Goal: Task Accomplishment & Management: Manage account settings

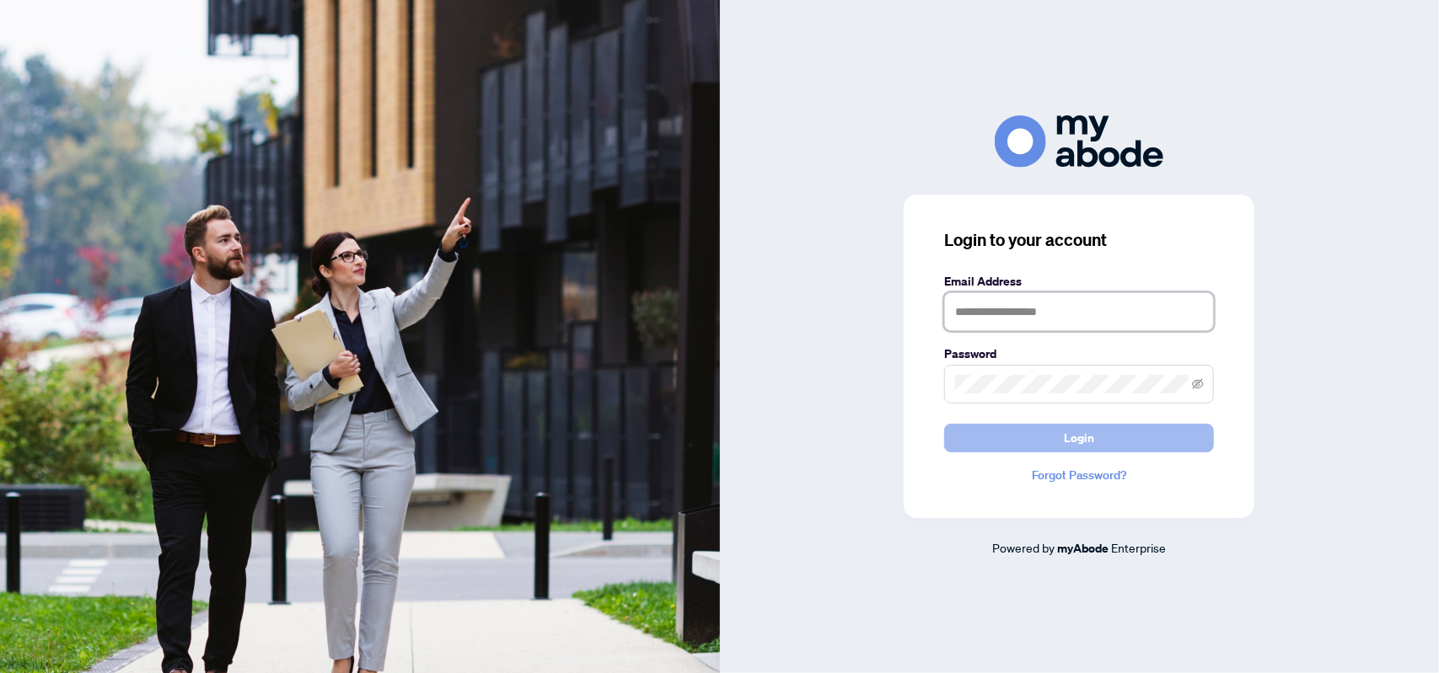
type input "**********"
click at [1088, 441] on span "Login" at bounding box center [1079, 438] width 30 height 27
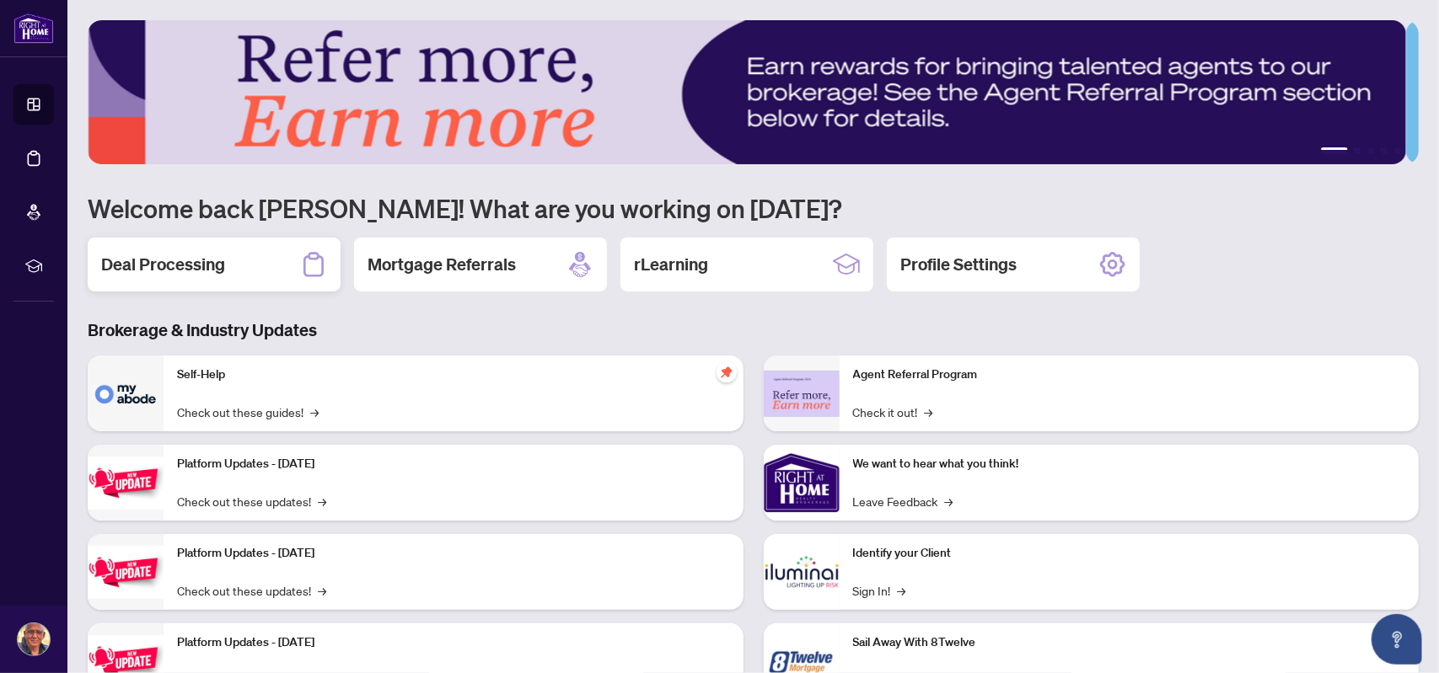
click at [182, 260] on h2 "Deal Processing" at bounding box center [163, 265] width 124 height 24
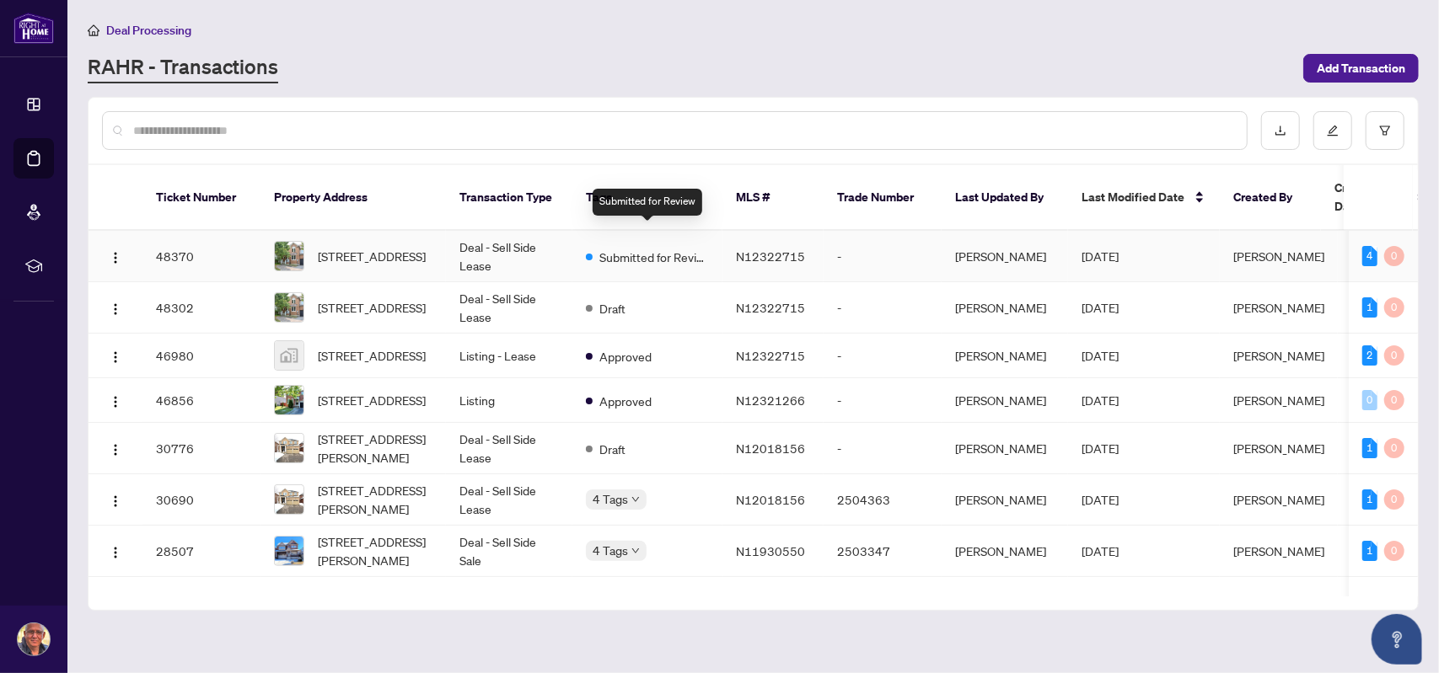
click at [641, 248] on span "Submitted for Review" at bounding box center [654, 257] width 110 height 19
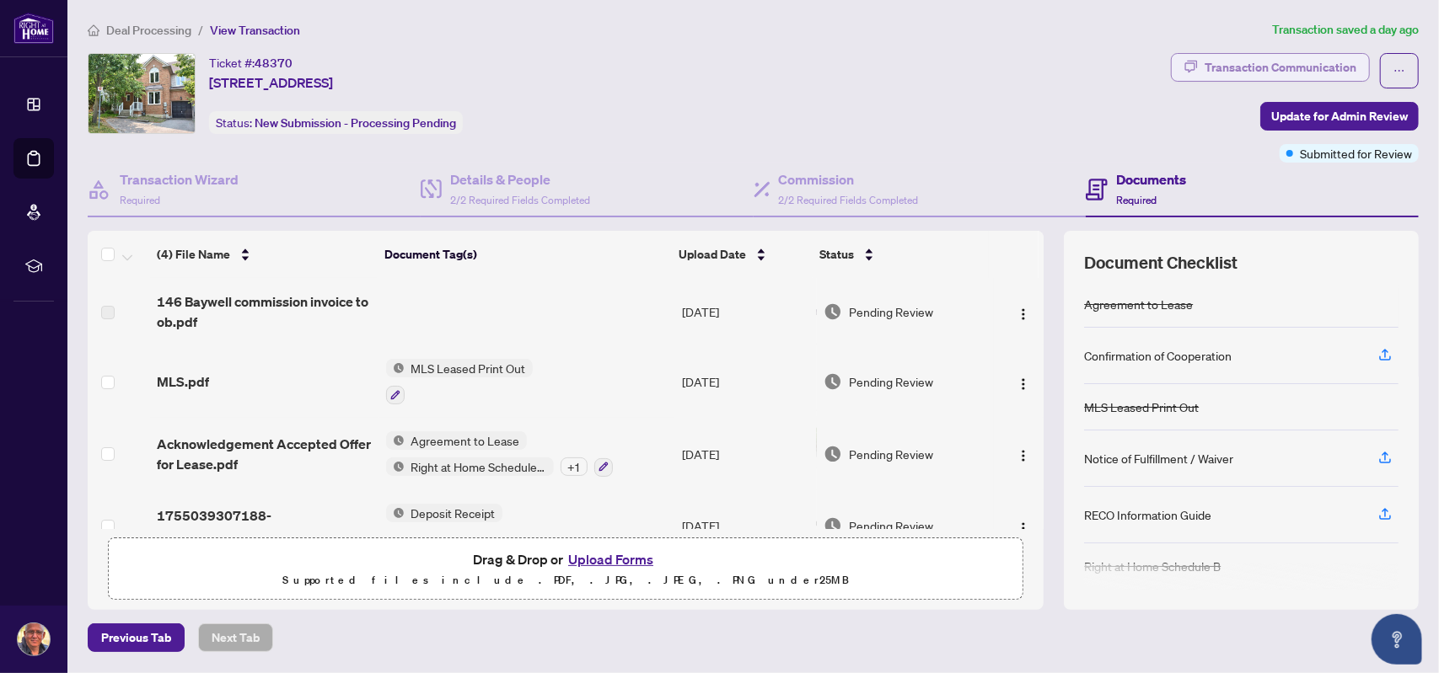
click at [1297, 63] on div "Transaction Communication" at bounding box center [1280, 67] width 152 height 27
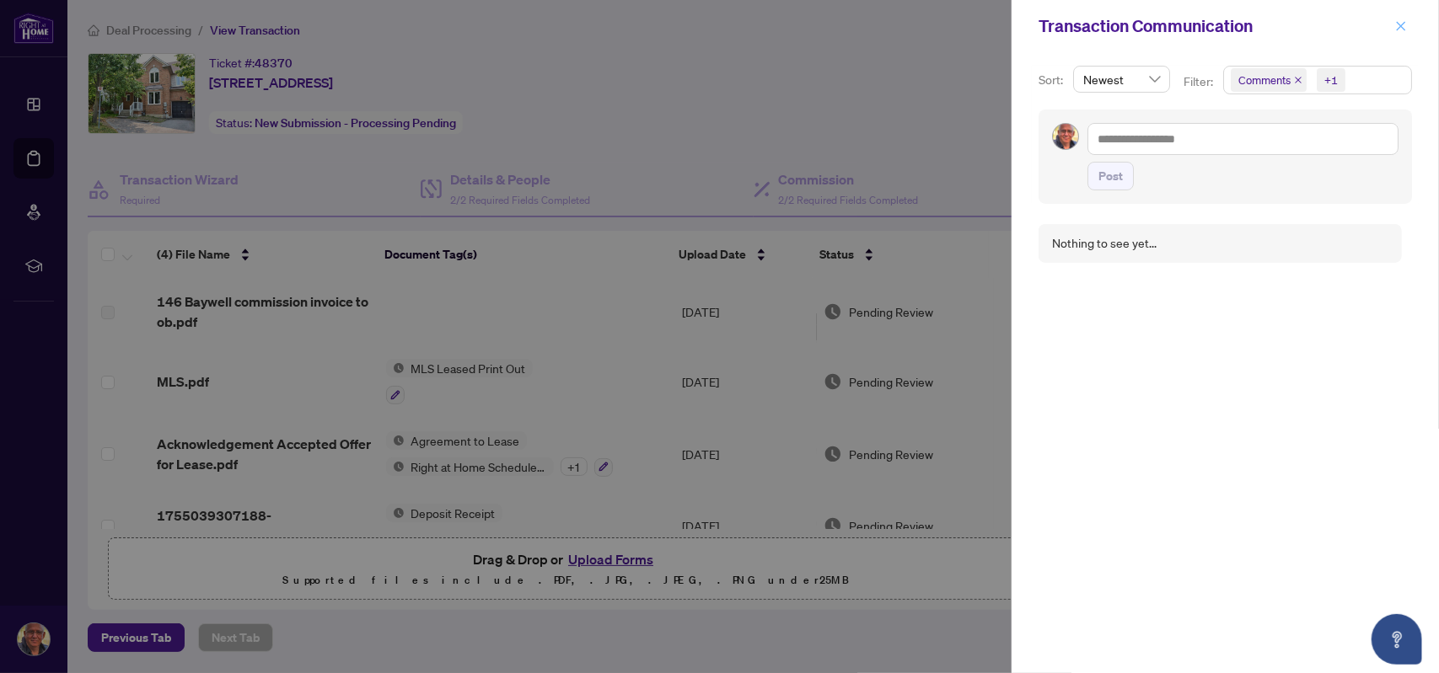
click at [1401, 33] on span "button" at bounding box center [1401, 26] width 12 height 27
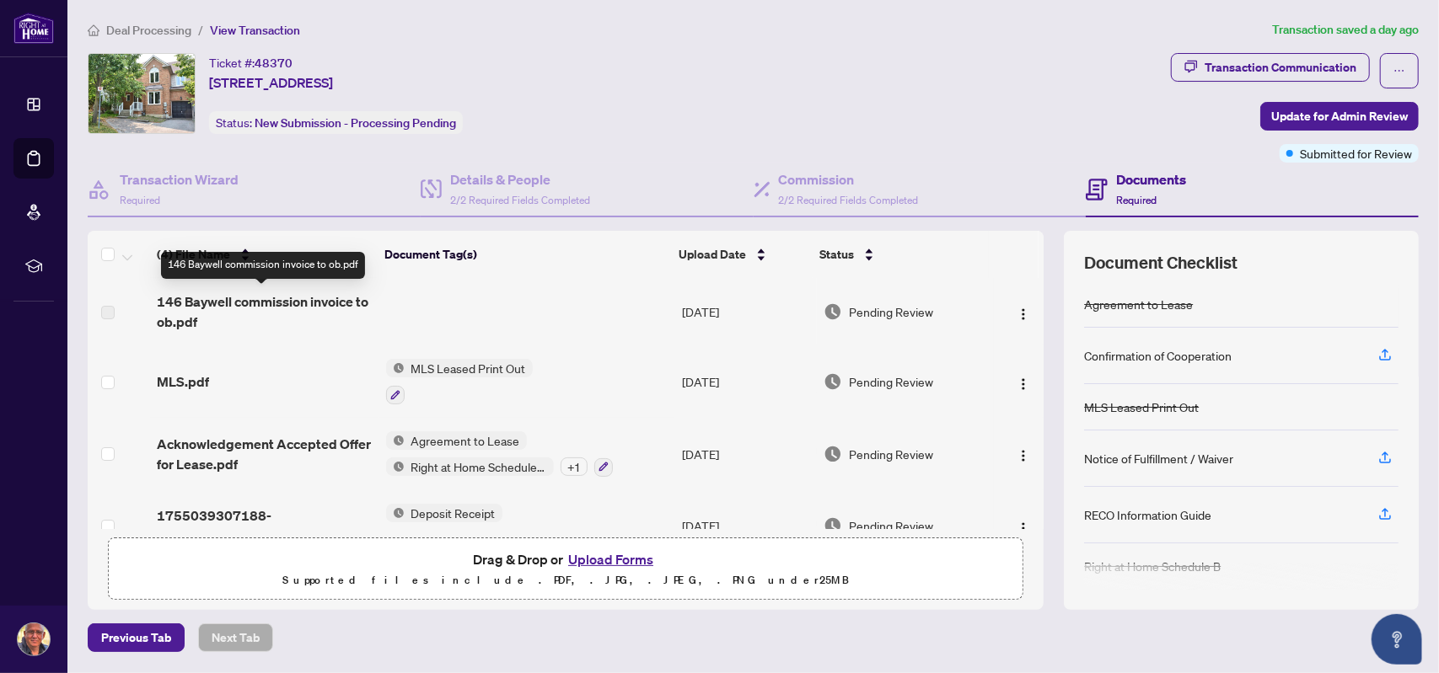
click at [233, 309] on span "146 Baywell commission invoice to ob.pdf" at bounding box center [265, 312] width 216 height 40
click at [261, 295] on span "146 Baywell commission invoice to ob.pdf" at bounding box center [265, 312] width 216 height 40
click at [870, 318] on span "Pending Review" at bounding box center [891, 312] width 84 height 19
click at [873, 311] on span "Pending Review" at bounding box center [891, 312] width 84 height 19
click at [867, 372] on span "Pending Review" at bounding box center [891, 381] width 84 height 19
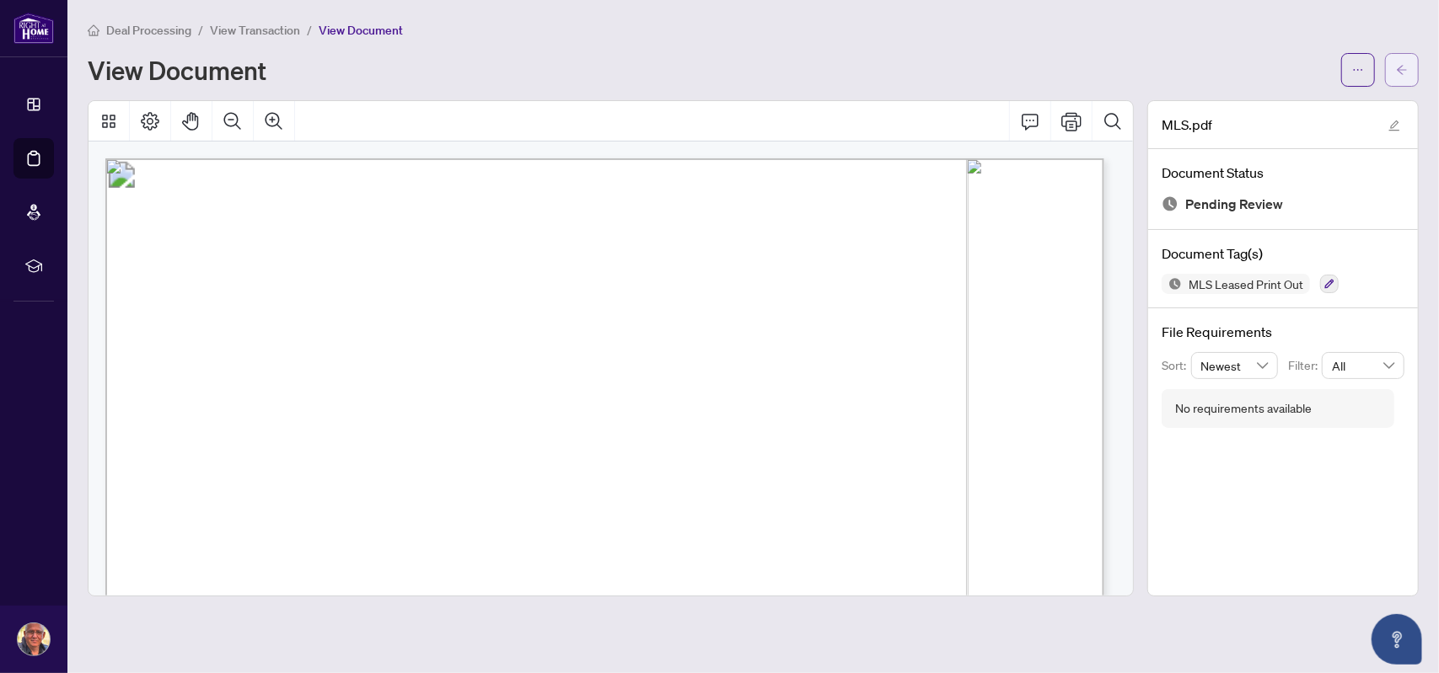
click at [1403, 67] on icon "arrow-left" at bounding box center [1402, 70] width 12 height 12
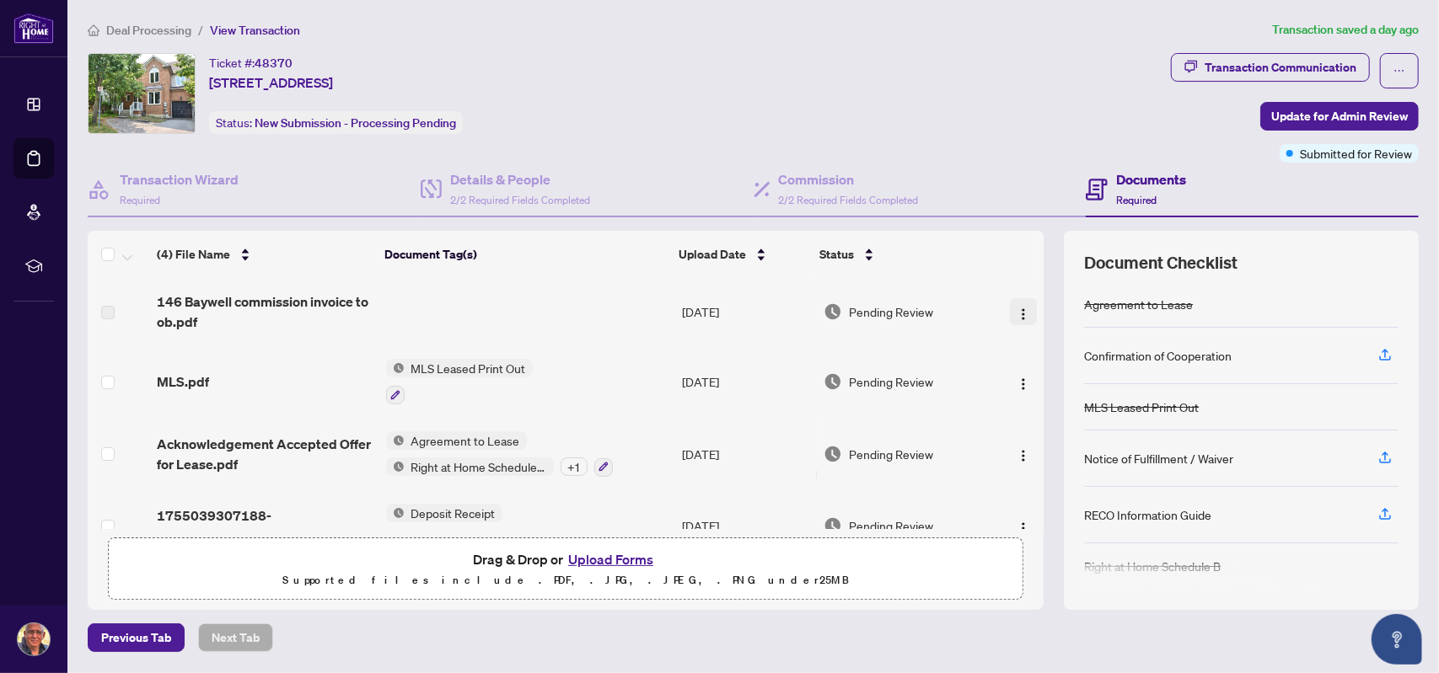
click at [1016, 310] on img "button" at bounding box center [1022, 314] width 13 height 13
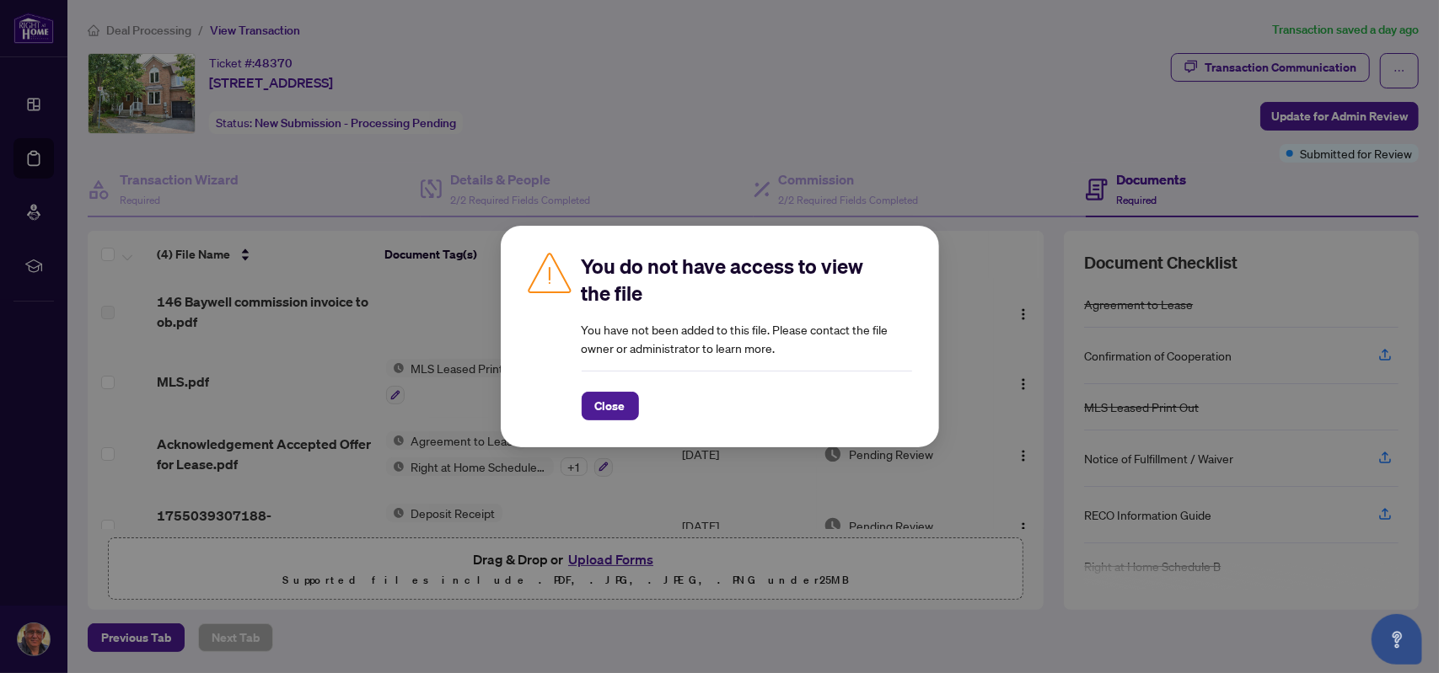
click at [909, 121] on div "You do not have access to view the file You have not been added to this file. P…" at bounding box center [719, 336] width 1439 height 673
click at [627, 410] on button "Close" at bounding box center [609, 406] width 57 height 29
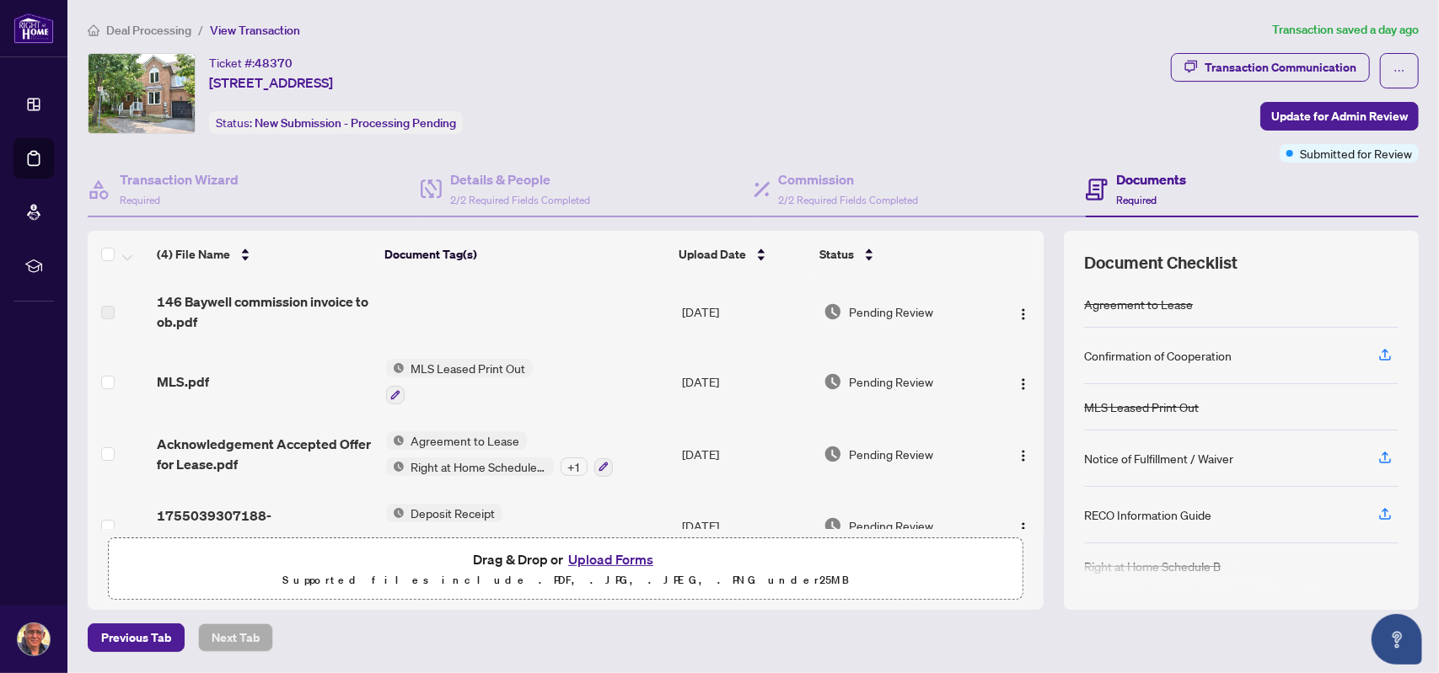
scroll to position [37, 0]
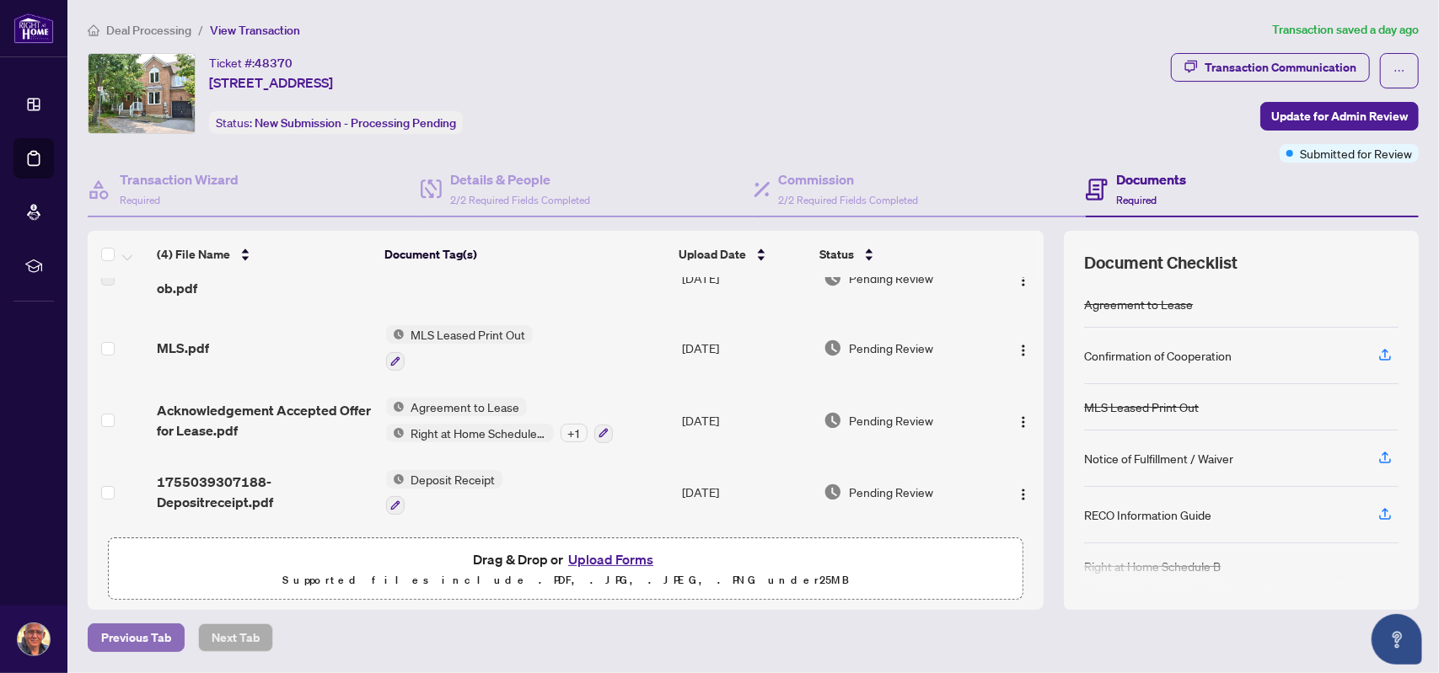
click at [143, 637] on span "Previous Tab" at bounding box center [136, 637] width 70 height 27
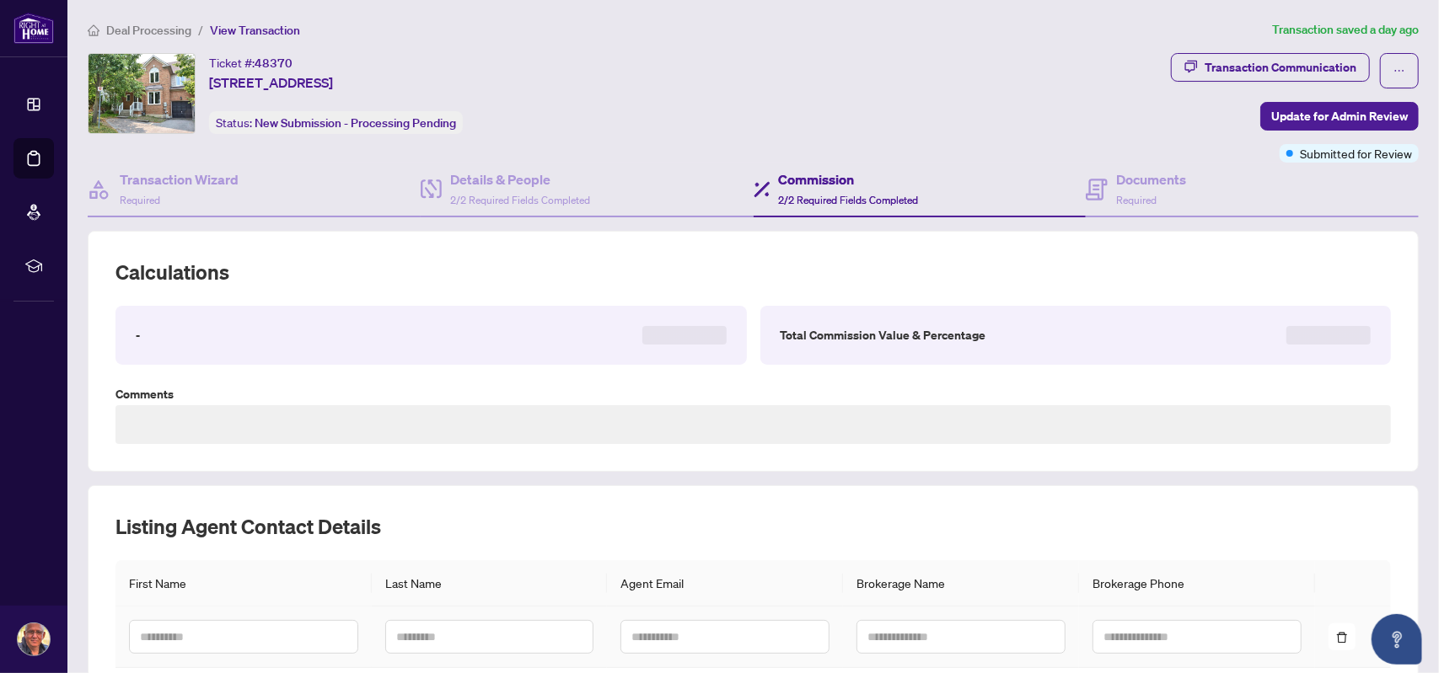
type textarea "**********"
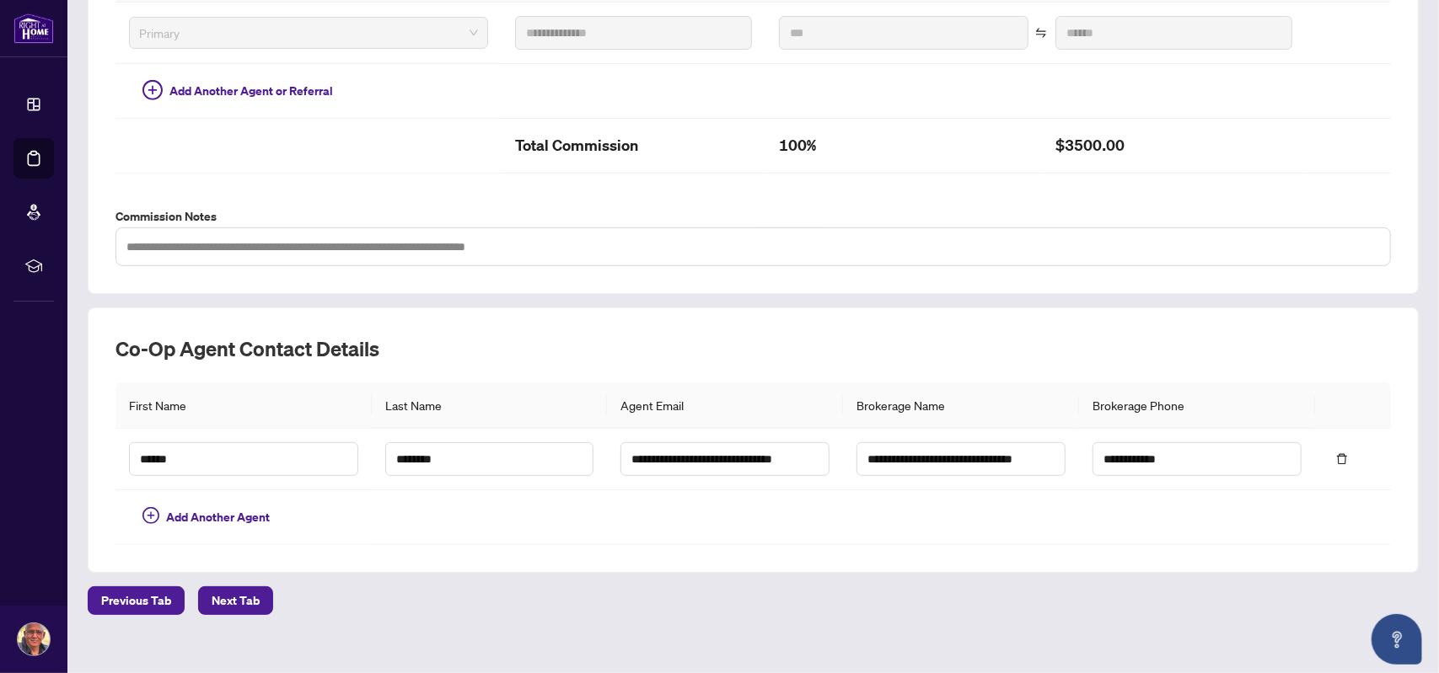
scroll to position [490, 0]
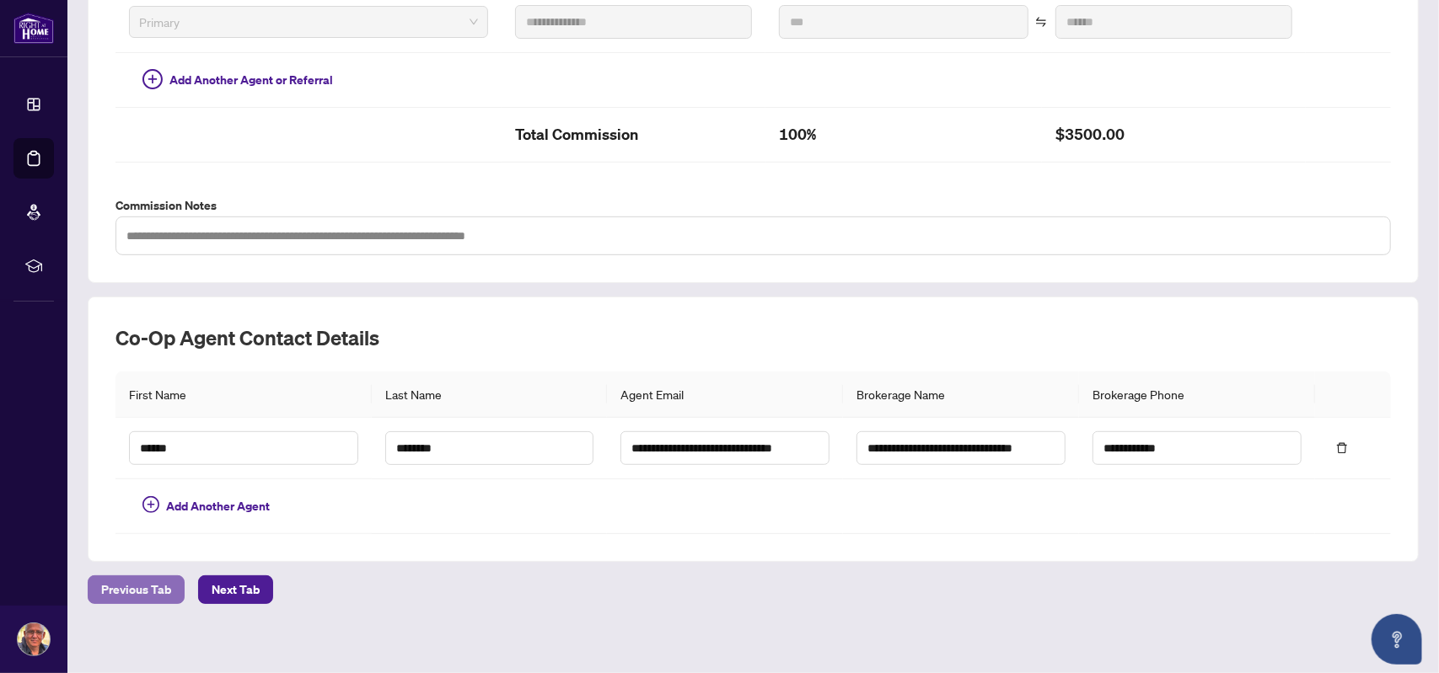
click at [146, 576] on span "Previous Tab" at bounding box center [136, 589] width 70 height 27
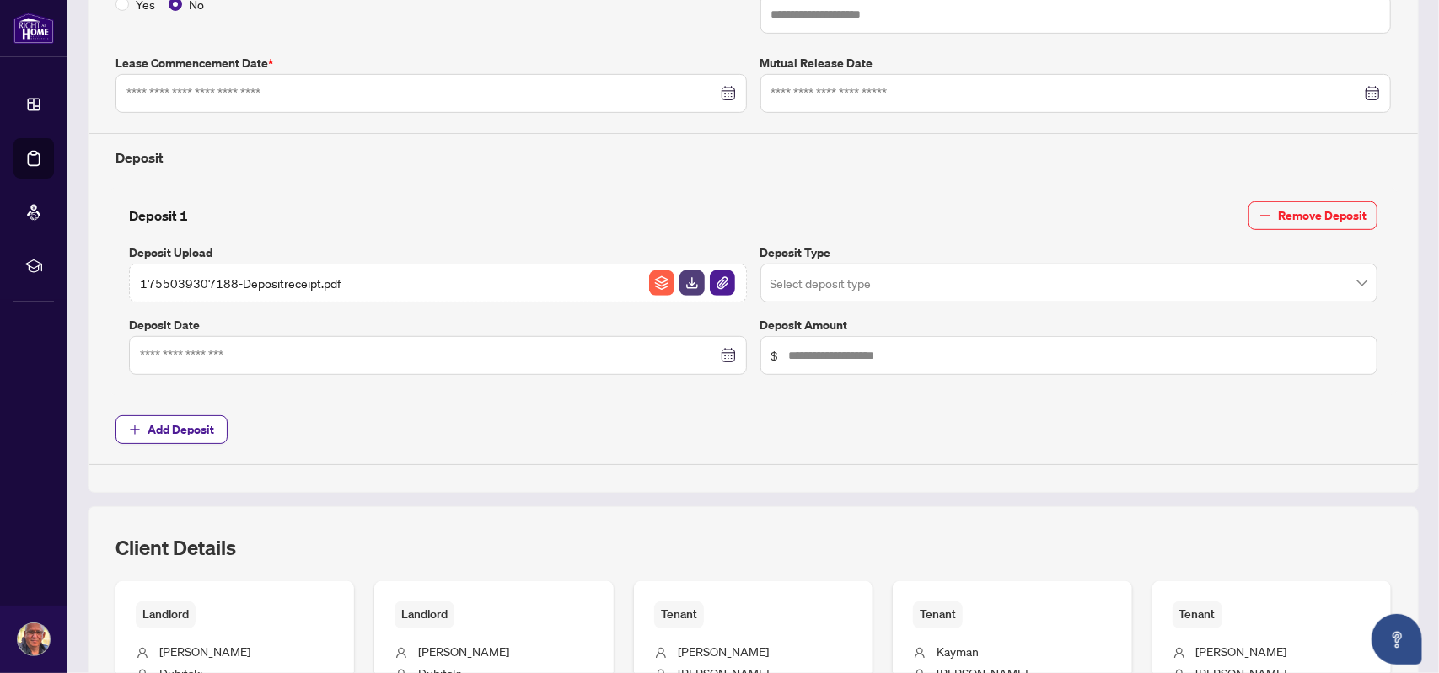
type input "**********"
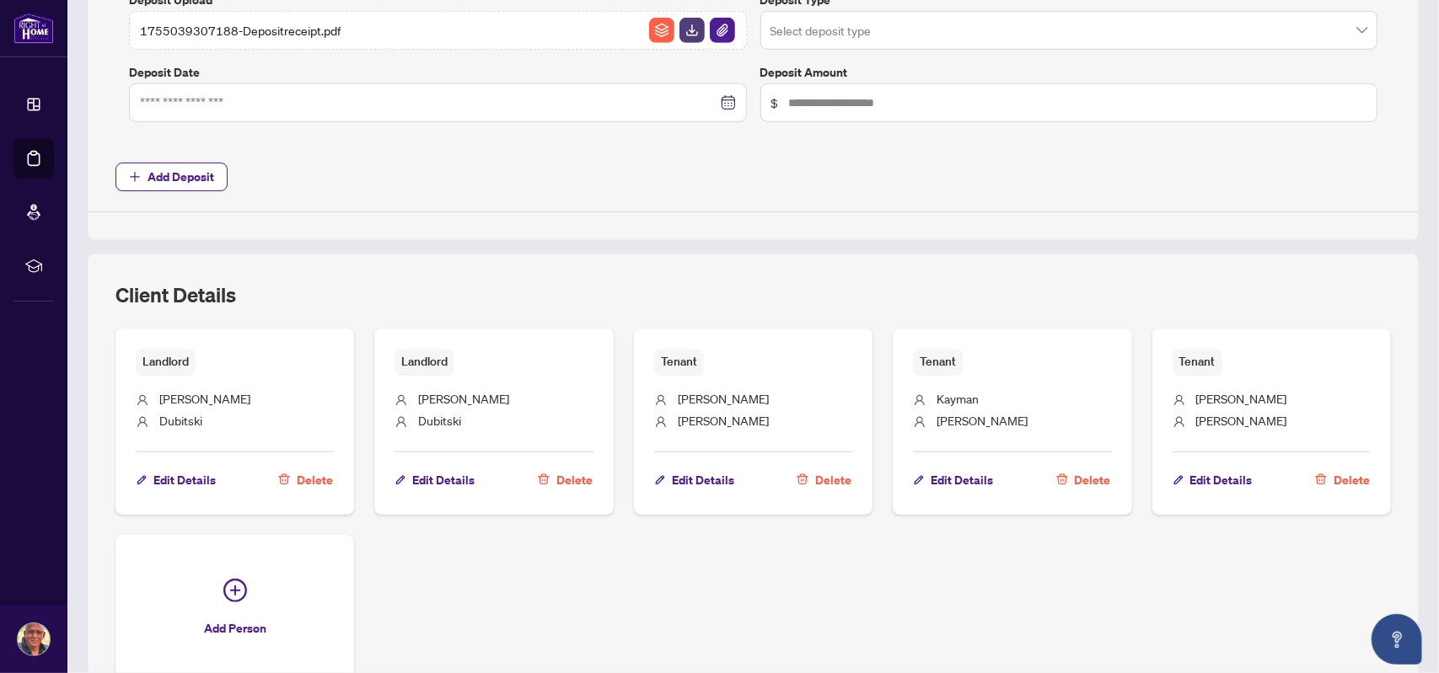
scroll to position [895, 0]
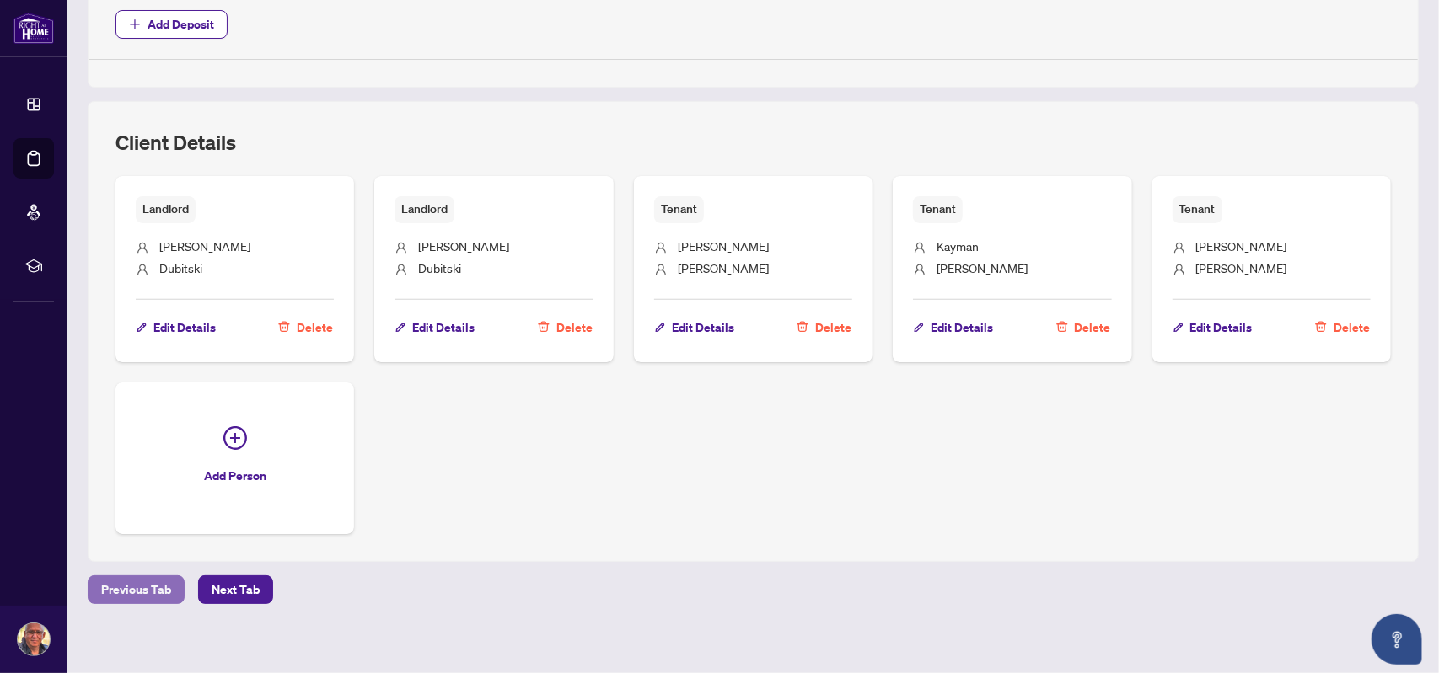
click at [155, 577] on span "Previous Tab" at bounding box center [136, 589] width 70 height 27
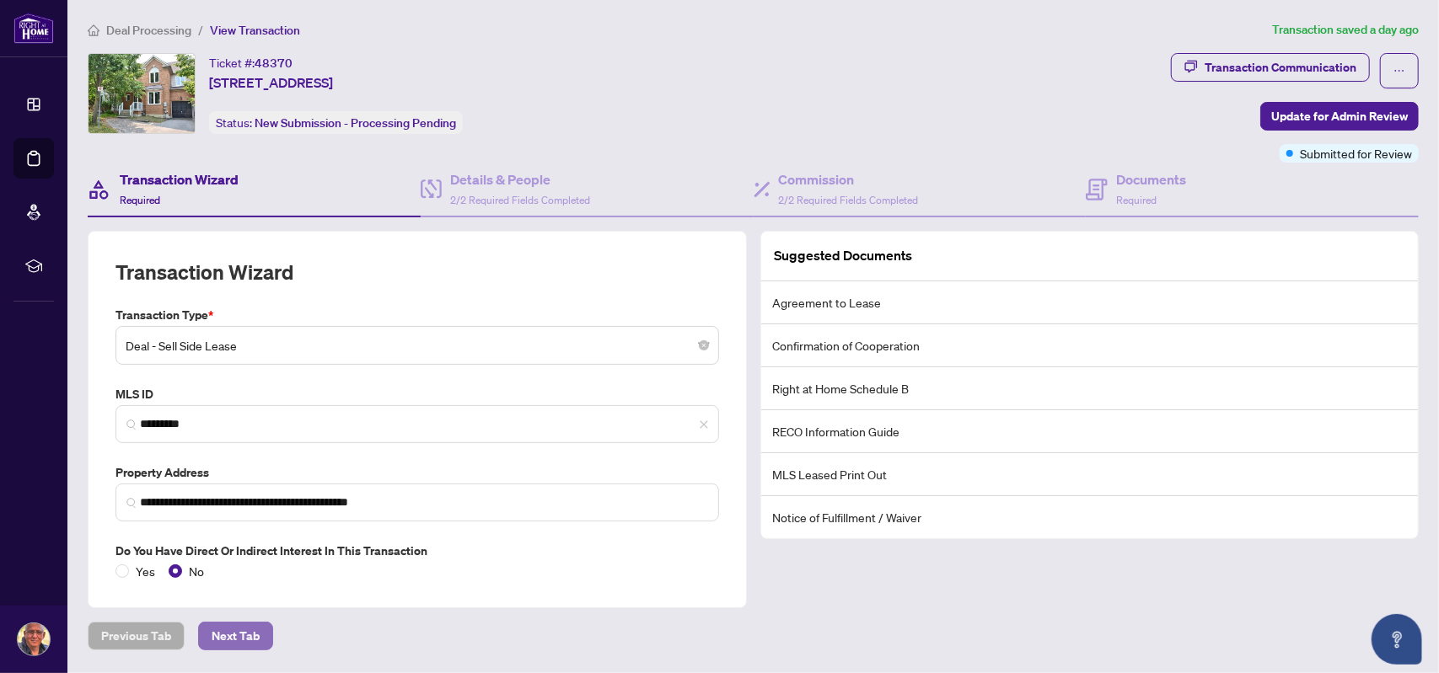
click at [229, 641] on span "Next Tab" at bounding box center [236, 636] width 48 height 27
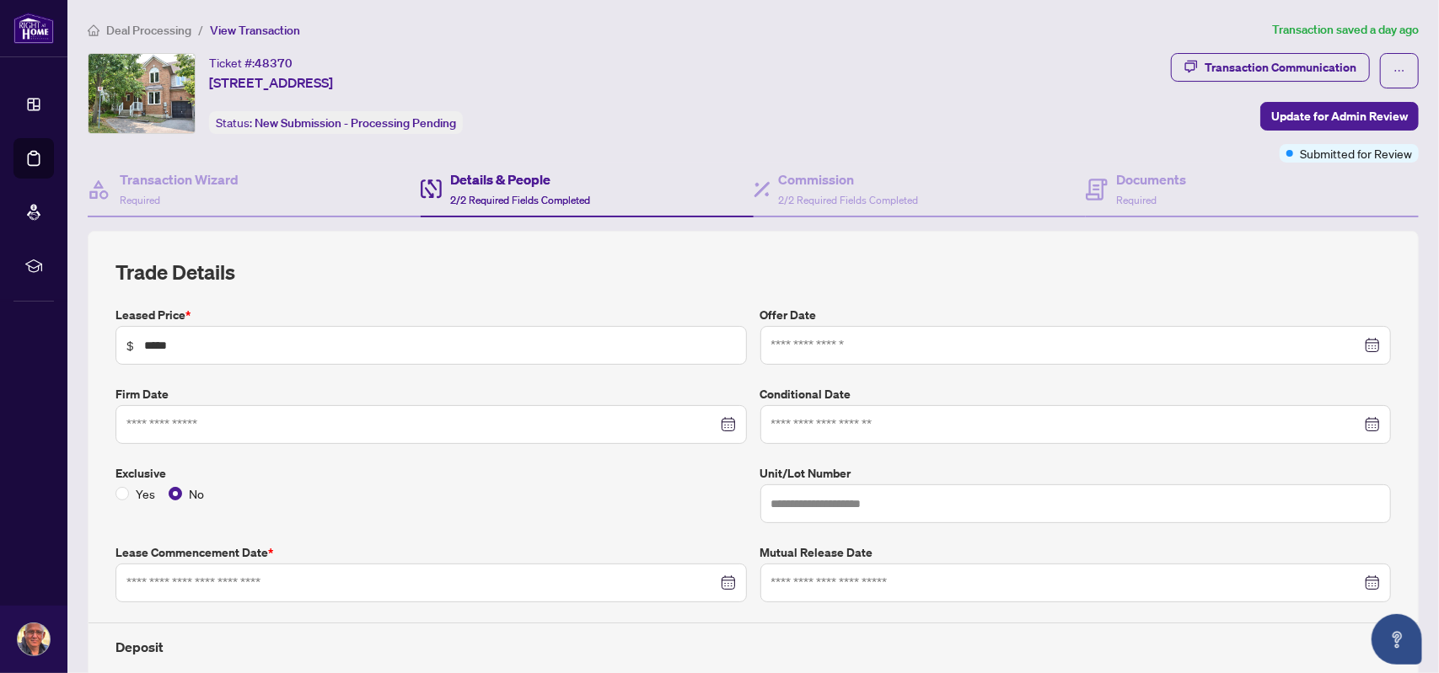
type input "**********"
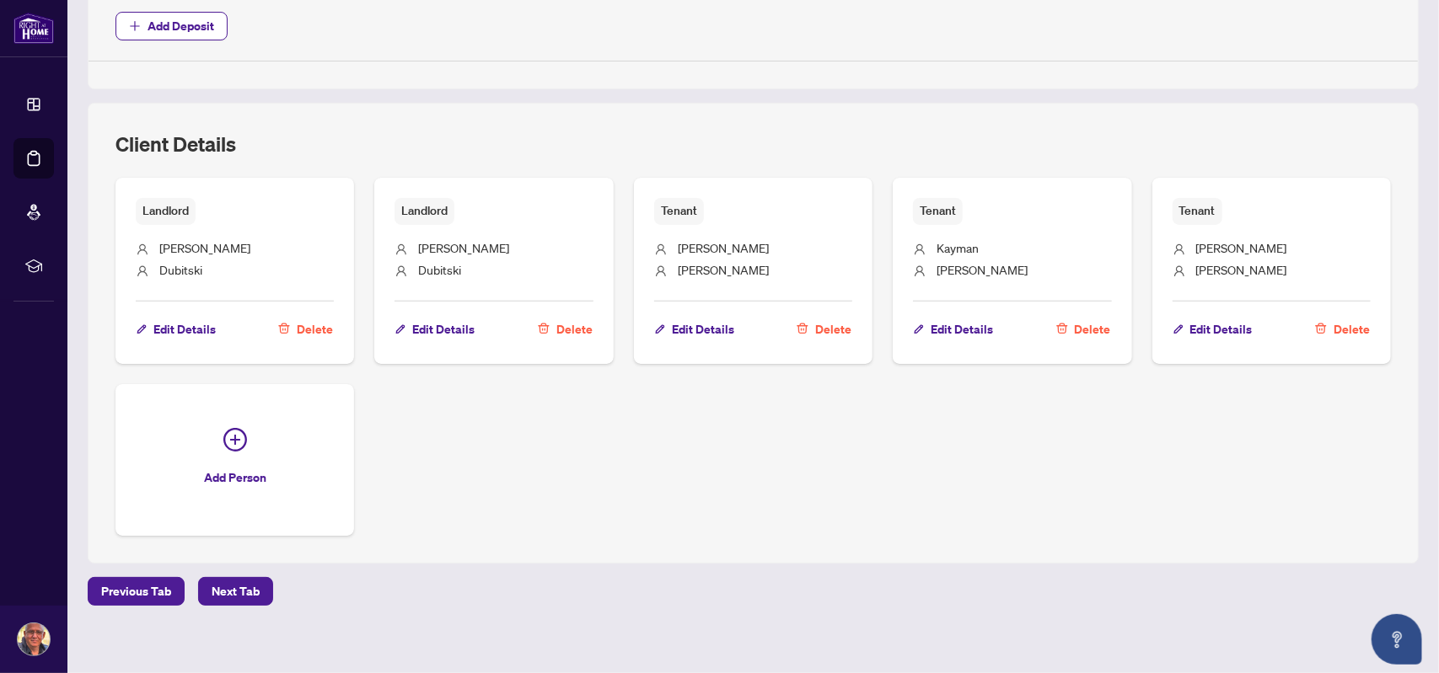
scroll to position [895, 0]
click at [241, 581] on span "Next Tab" at bounding box center [236, 589] width 48 height 27
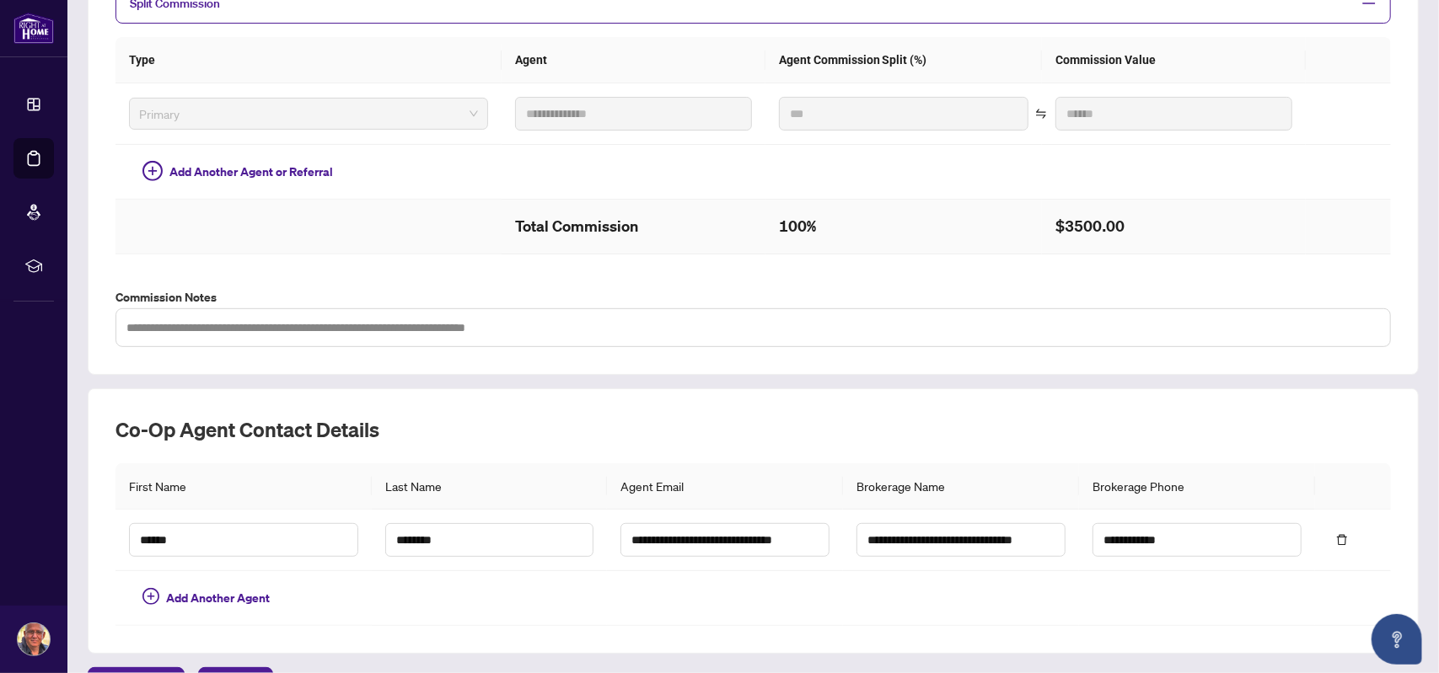
scroll to position [490, 0]
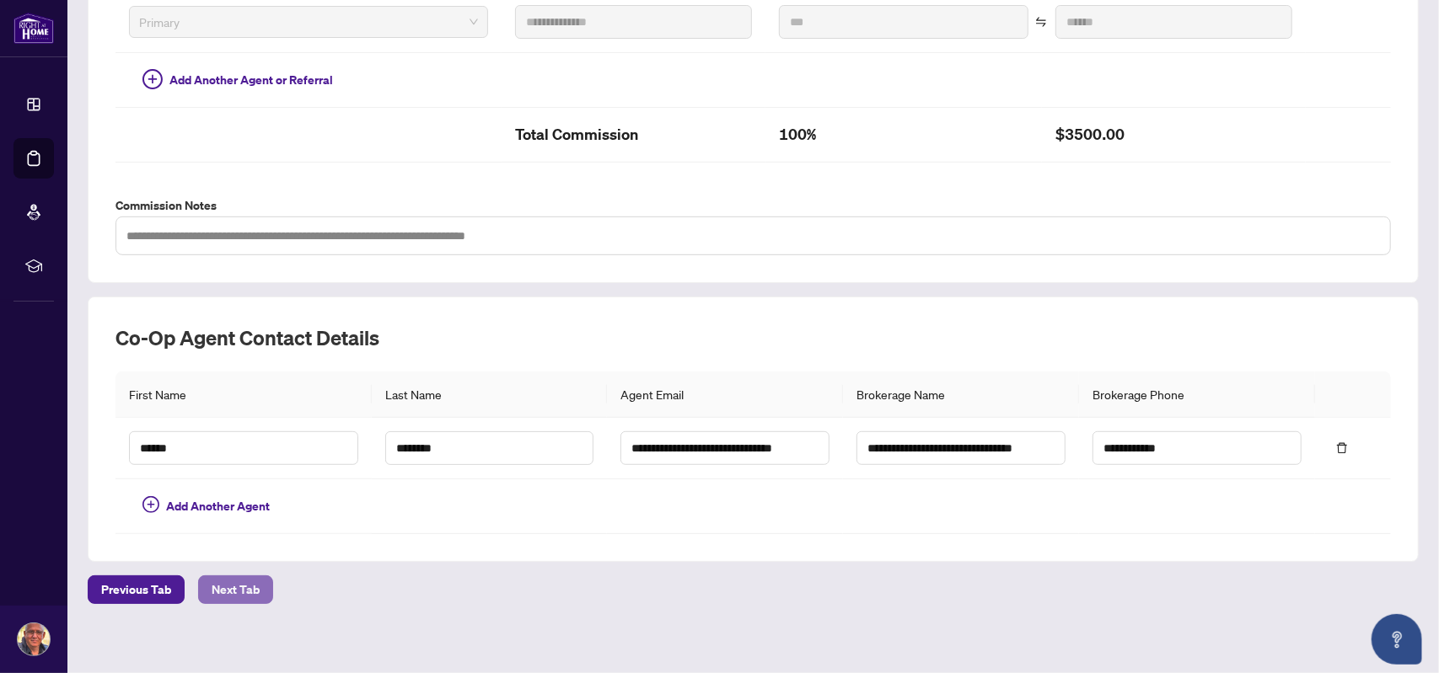
click at [246, 582] on span "Next Tab" at bounding box center [236, 589] width 48 height 27
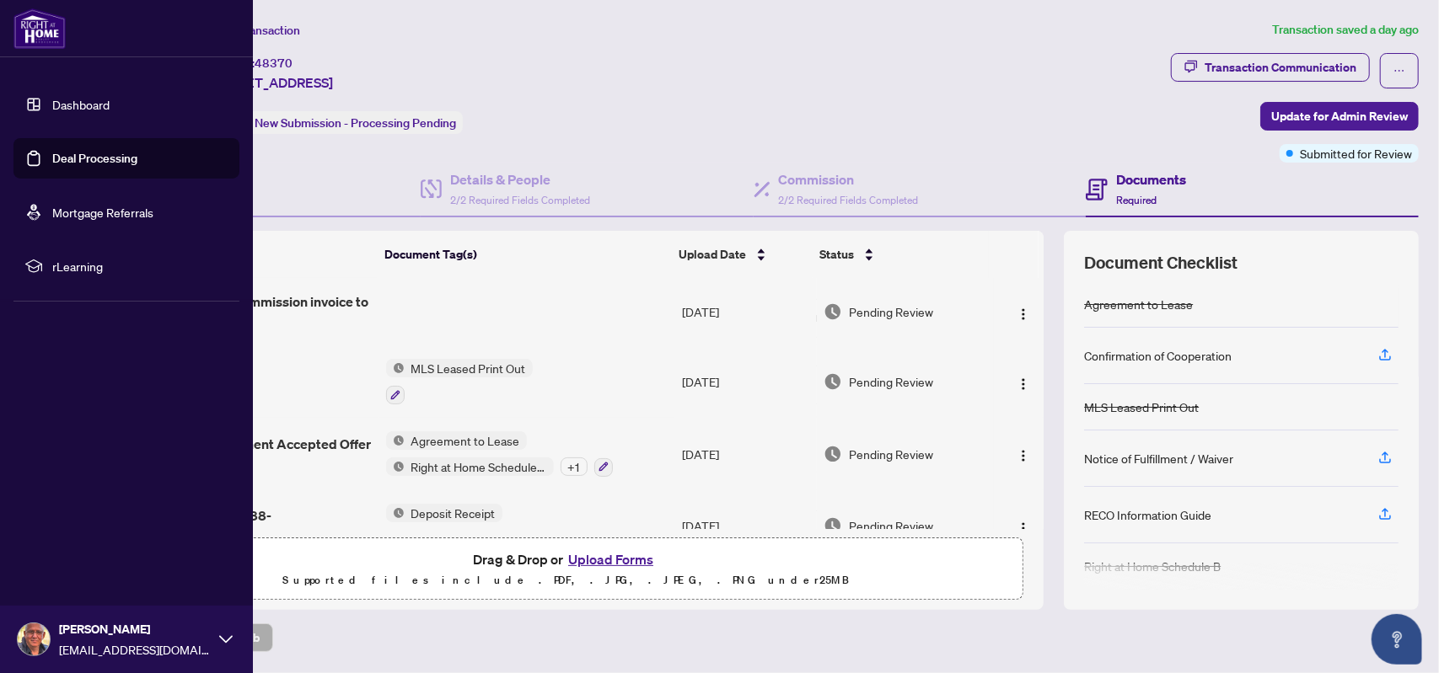
click at [52, 102] on link "Dashboard" at bounding box center [80, 104] width 57 height 15
